Goal: Find specific page/section: Find specific page/section

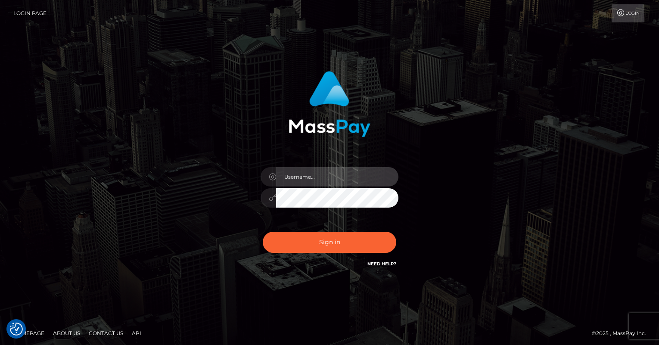
click at [309, 184] on input "text" at bounding box center [337, 176] width 122 height 19
type input "oli.fanvue"
click at [346, 169] on input "text" at bounding box center [337, 176] width 122 height 19
type input "oli.fanvue"
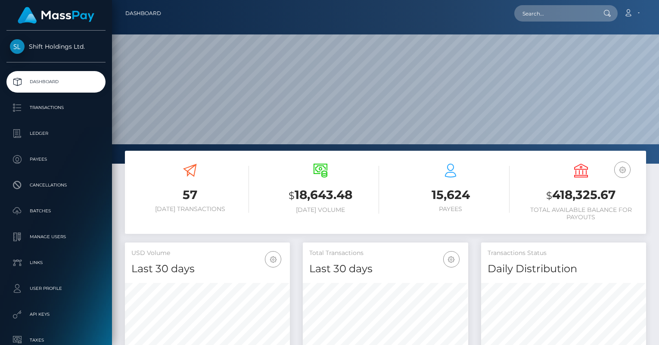
scroll to position [153, 165]
click at [555, 14] on input "text" at bounding box center [555, 13] width 81 height 16
paste input "xmistressanastasiax"
click at [564, 11] on input "xmistressanastasiax" at bounding box center [555, 13] width 81 height 16
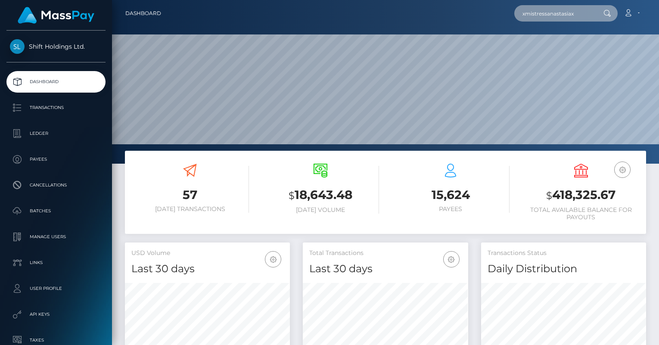
click at [564, 11] on input "xmistressanastasiax" at bounding box center [555, 13] width 81 height 16
paste input "belugadeep@protonmail.com"
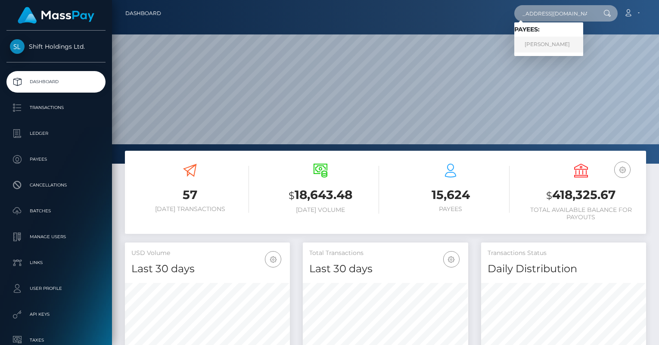
type input "belugadeep@protonmail.com"
click at [554, 45] on link "STEFAN MATICA" at bounding box center [549, 45] width 69 height 16
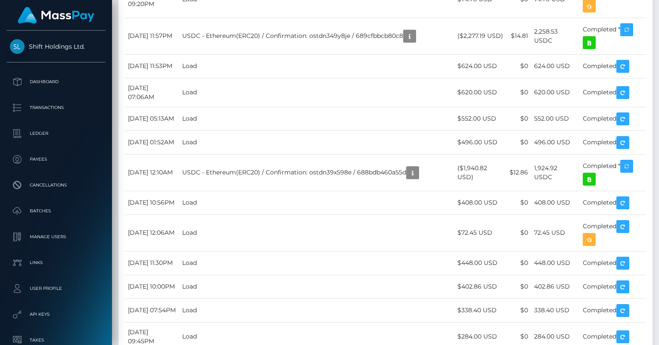
scroll to position [1061, 0]
